Goal: Understand process/instructions: Learn about a topic

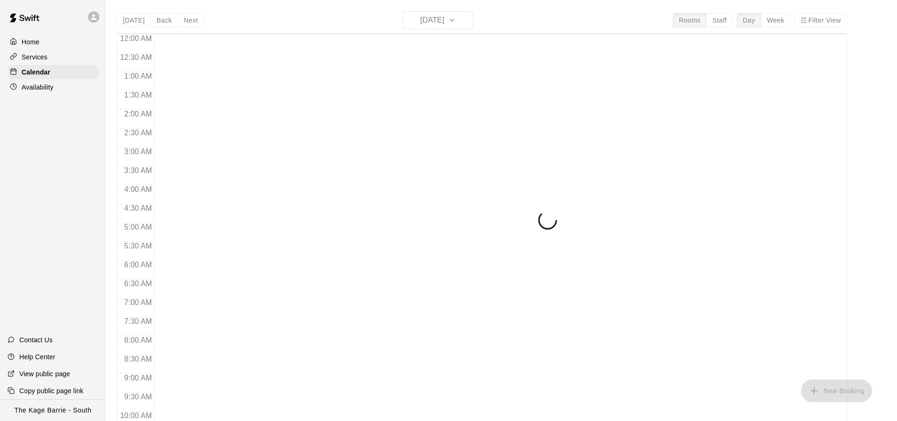
scroll to position [507, 0]
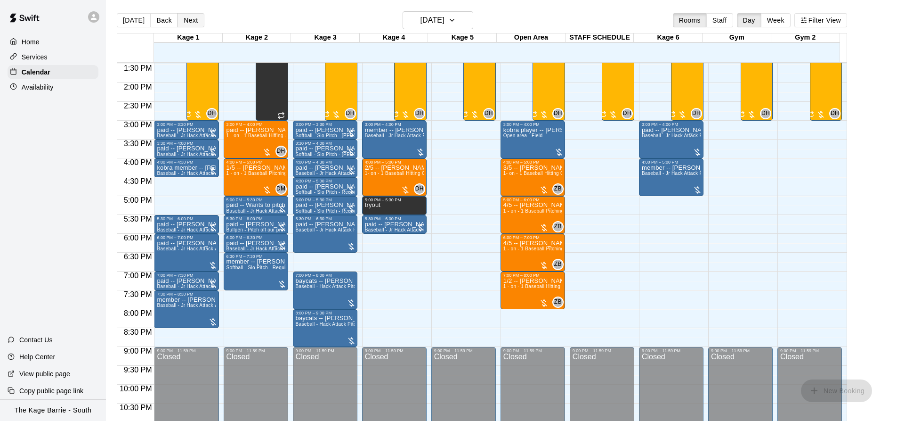
click at [196, 22] on button "Next" at bounding box center [191, 20] width 26 height 14
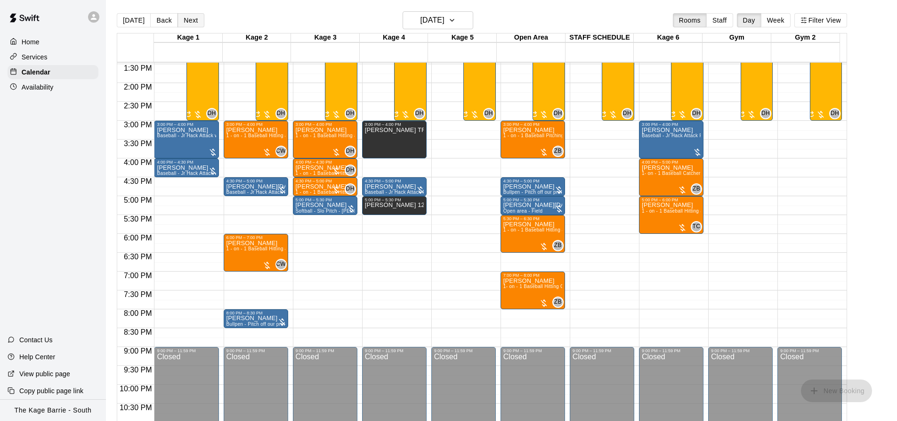
click at [187, 18] on button "Next" at bounding box center [191, 20] width 26 height 14
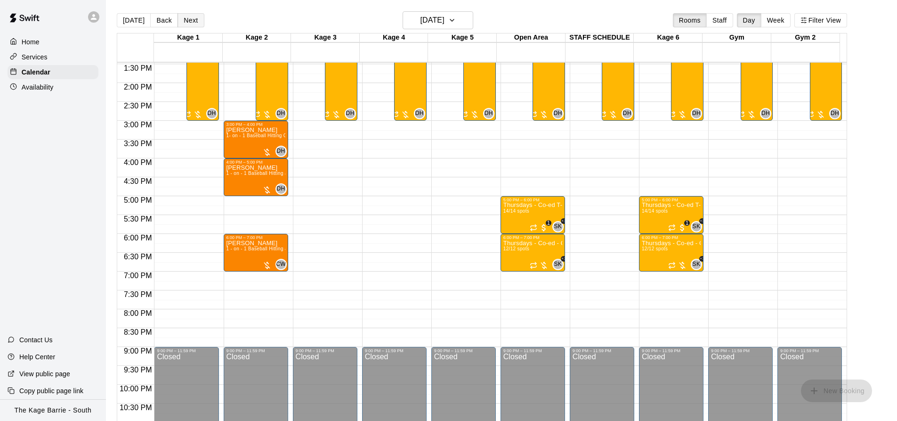
click at [187, 16] on button "Next" at bounding box center [191, 20] width 26 height 14
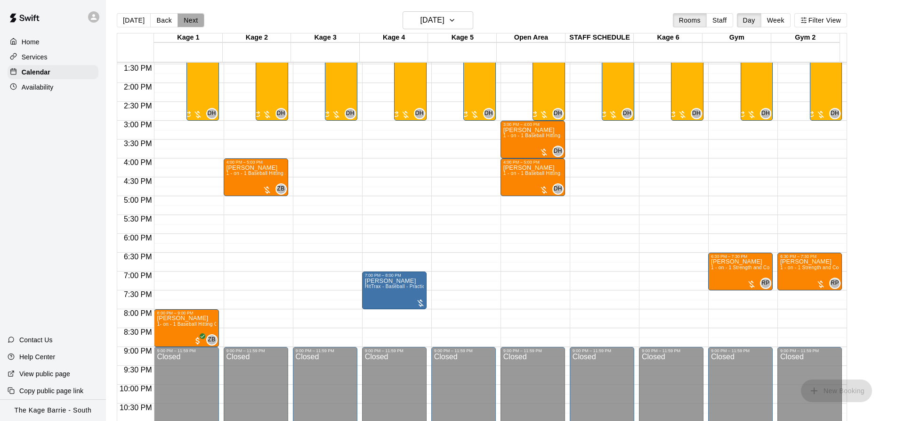
click at [190, 19] on button "Next" at bounding box center [191, 20] width 26 height 14
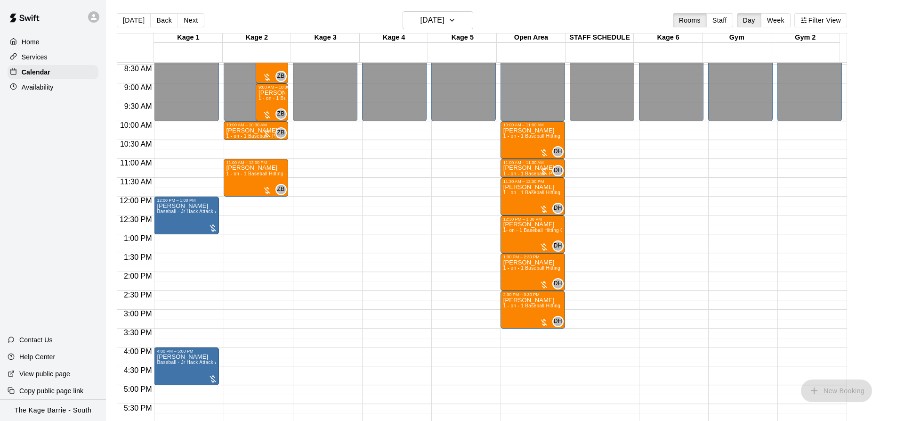
scroll to position [319, 0]
click at [190, 20] on button "Next" at bounding box center [191, 20] width 26 height 14
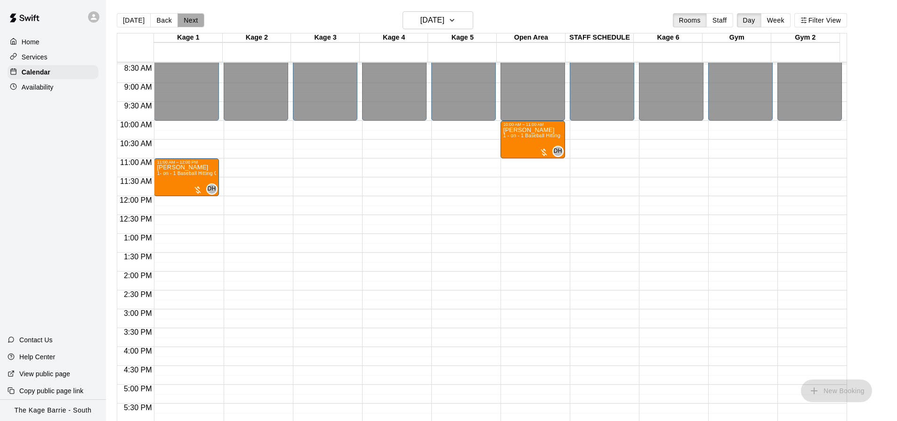
click at [186, 18] on button "Next" at bounding box center [191, 20] width 26 height 14
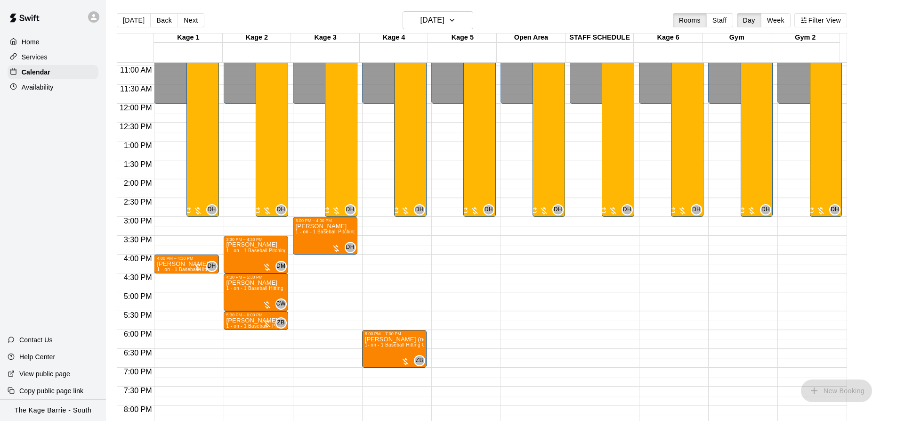
scroll to position [413, 0]
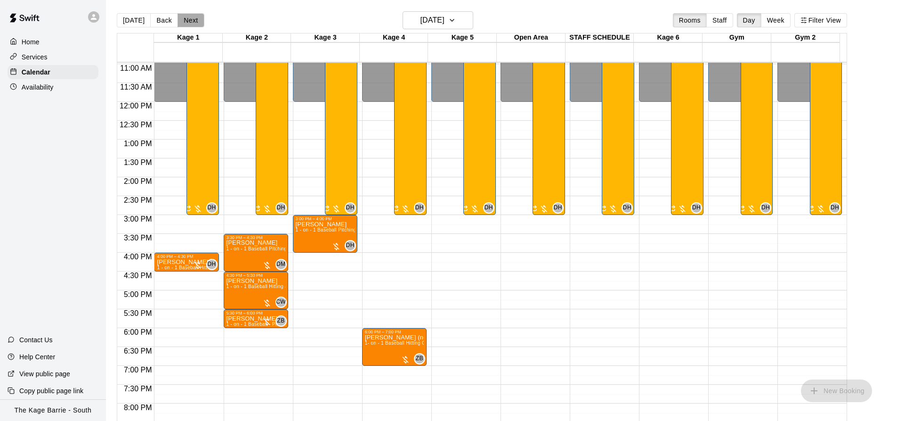
click at [184, 18] on button "Next" at bounding box center [191, 20] width 26 height 14
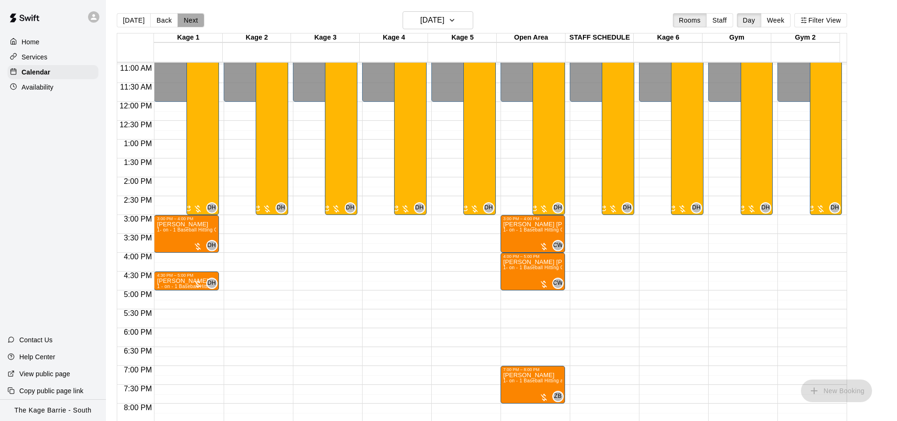
click at [184, 19] on button "Next" at bounding box center [191, 20] width 26 height 14
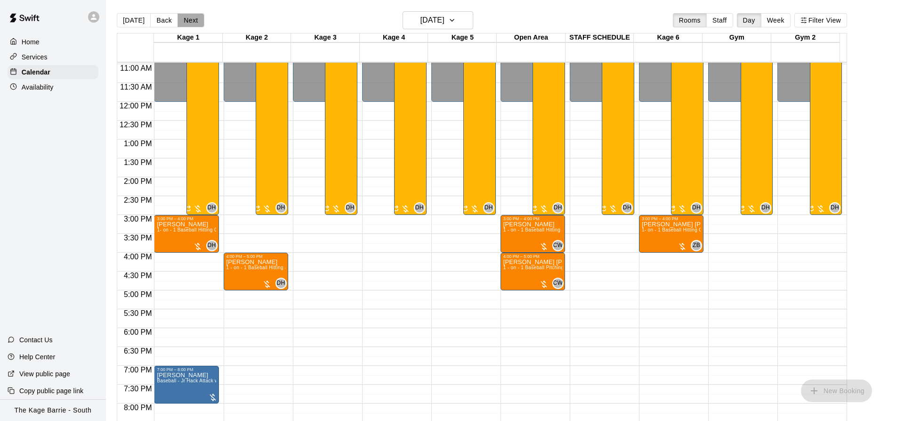
click at [184, 19] on button "Next" at bounding box center [191, 20] width 26 height 14
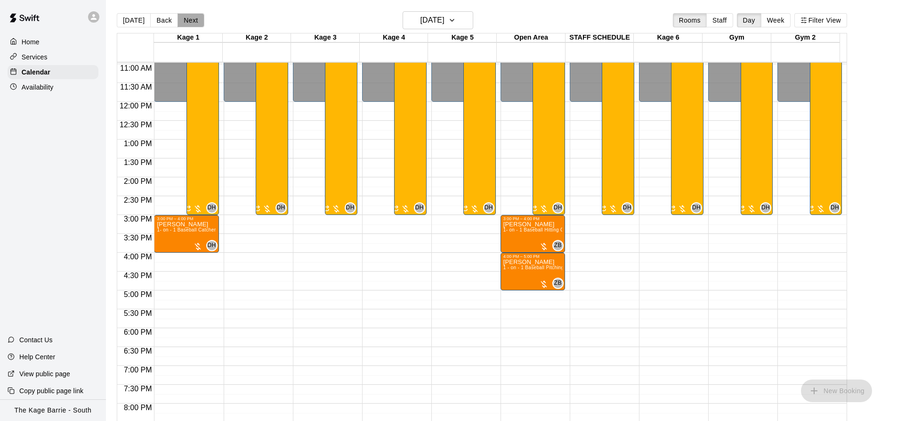
click at [184, 19] on button "Next" at bounding box center [191, 20] width 26 height 14
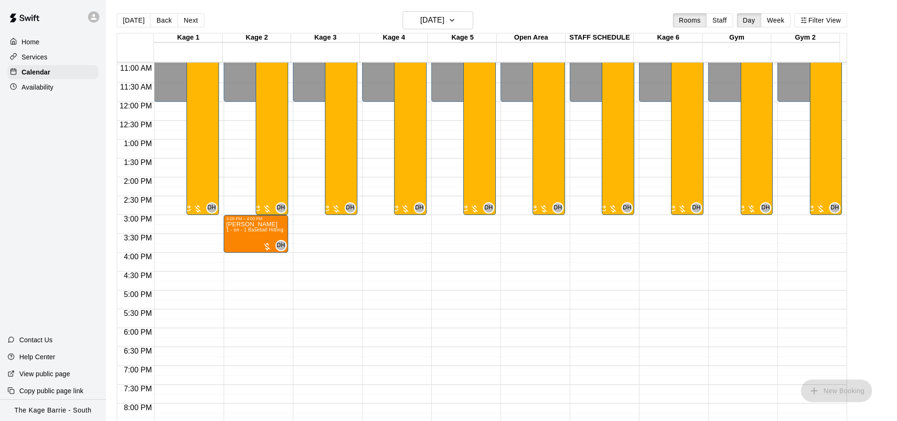
click at [184, 18] on button "Next" at bounding box center [191, 20] width 26 height 14
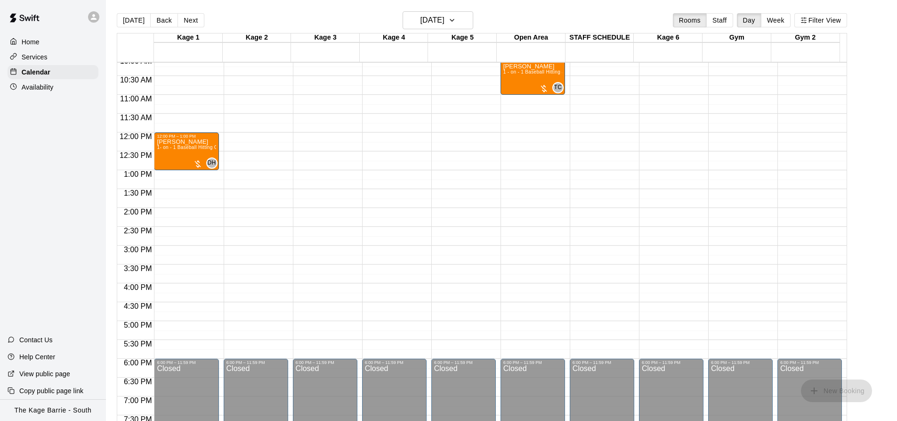
scroll to position [366, 0]
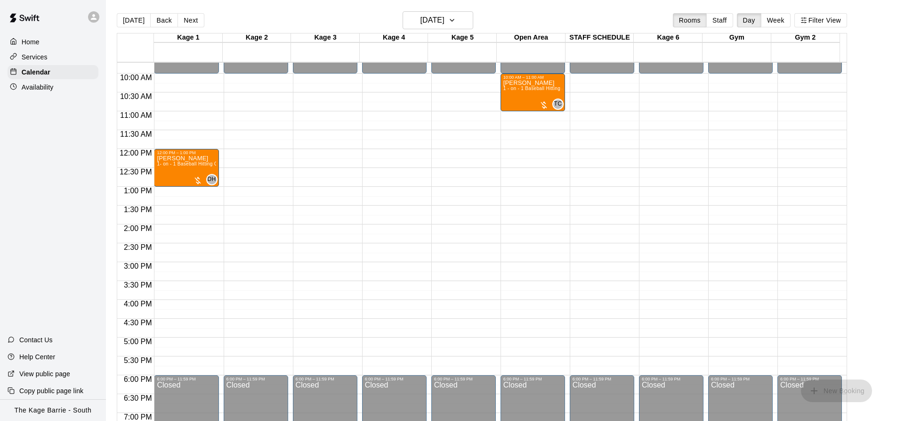
click at [195, 21] on button "Next" at bounding box center [191, 20] width 26 height 14
